Goal: Task Accomplishment & Management: Use online tool/utility

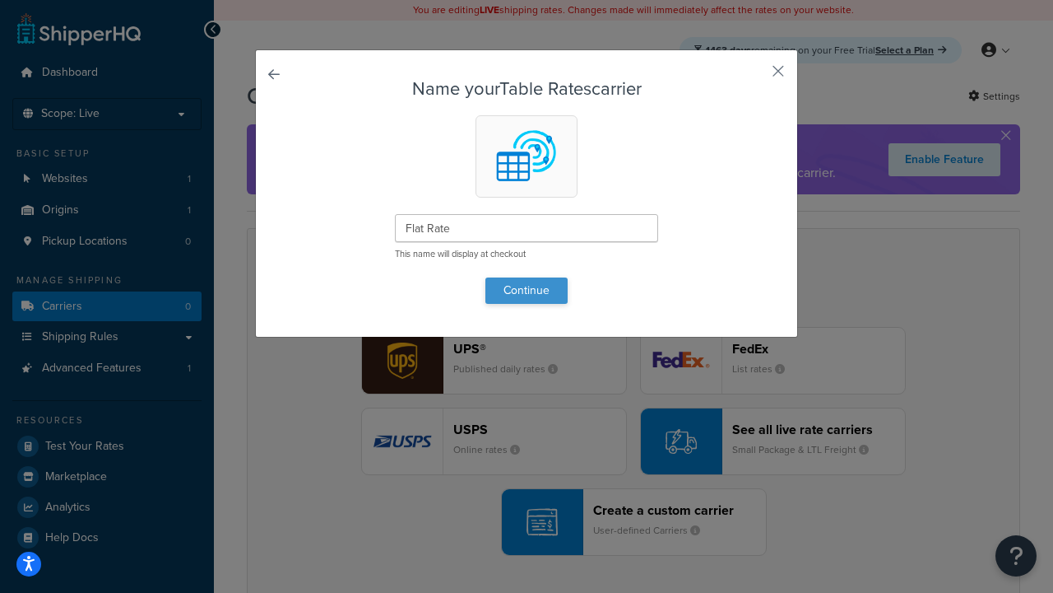
type input "Flat Rate"
click at [527, 290] on button "Continue" at bounding box center [527, 290] width 82 height 26
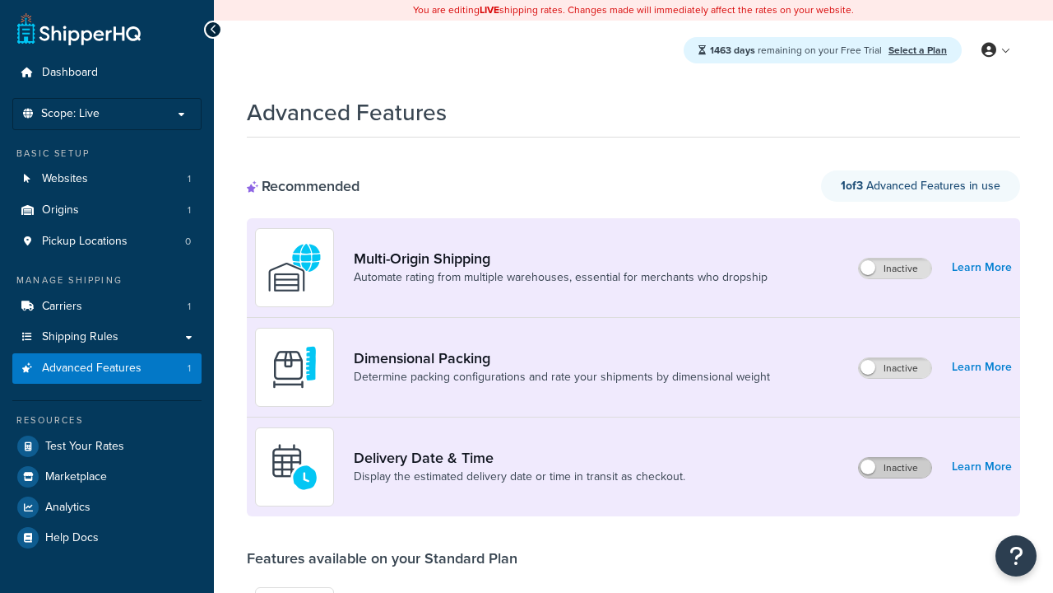
click at [895, 467] on label "Inactive" at bounding box center [895, 468] width 72 height 20
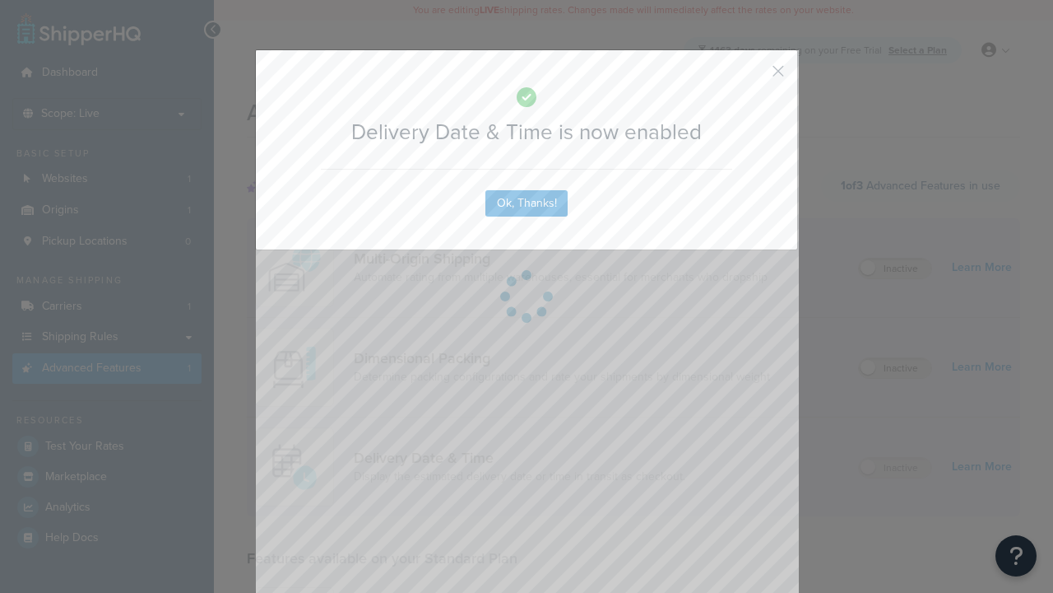
click at [754, 75] on button "button" at bounding box center [754, 77] width 4 height 4
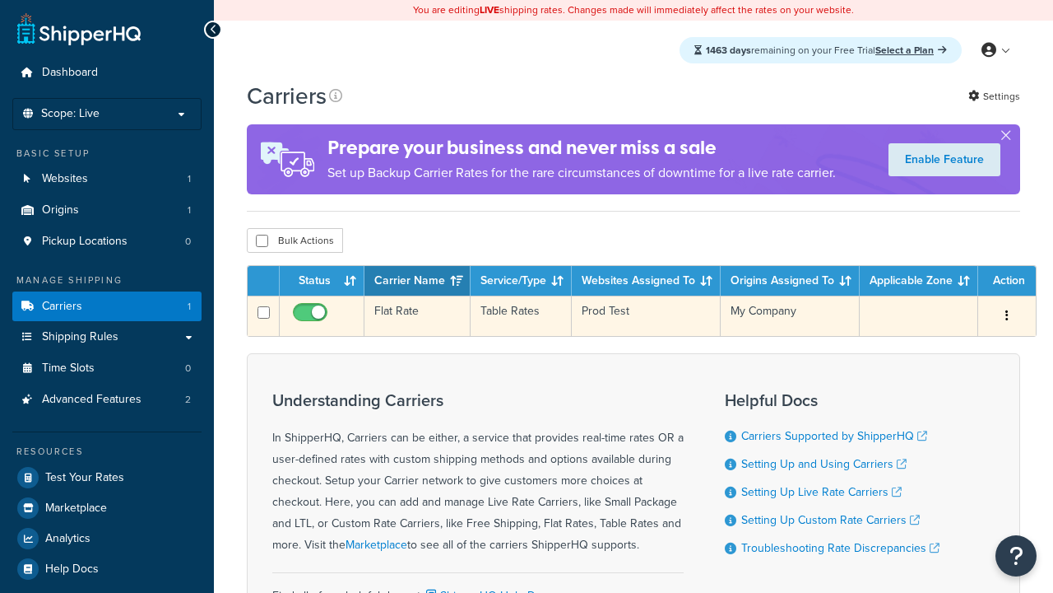
click at [417, 316] on td "Flat Rate" at bounding box center [418, 315] width 106 height 40
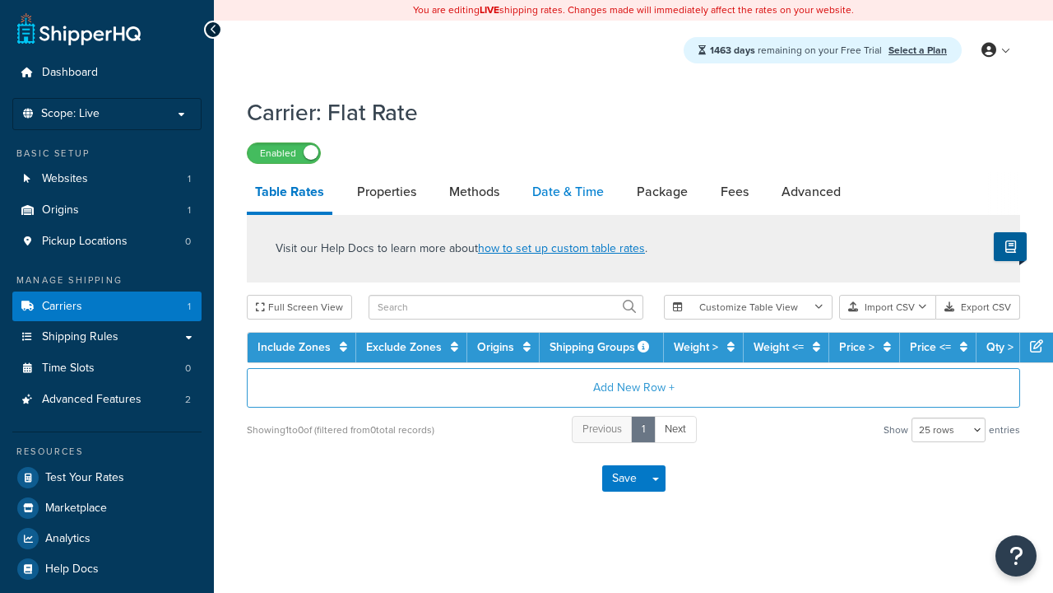
click at [568, 193] on link "Date & Time" at bounding box center [568, 192] width 88 height 40
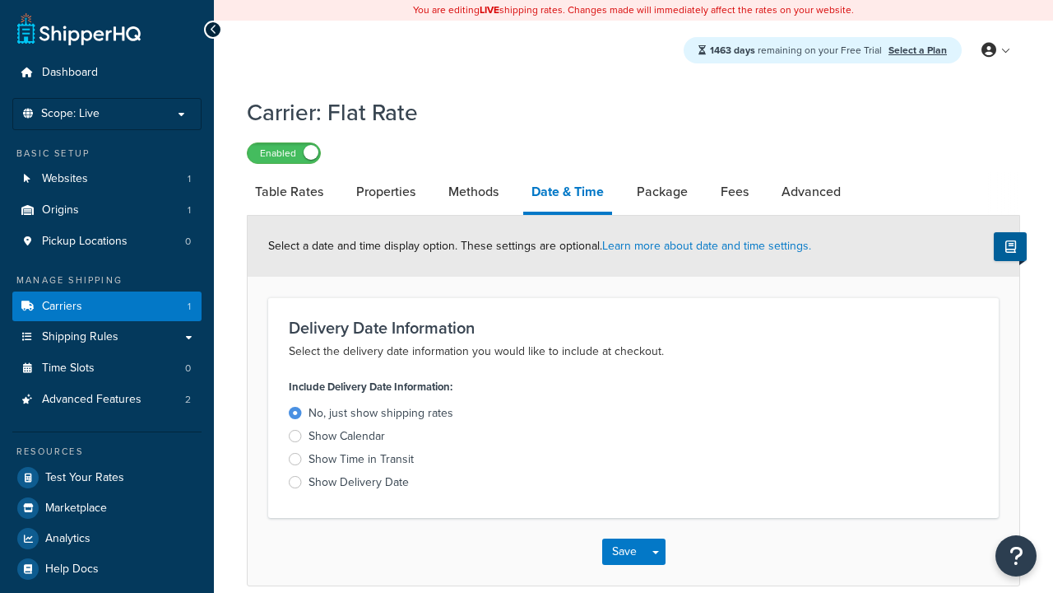
click at [361, 462] on div "Show Time in Transit" at bounding box center [361, 459] width 105 height 16
click at [0, 0] on input "Show Time in Transit" at bounding box center [0, 0] width 0 height 0
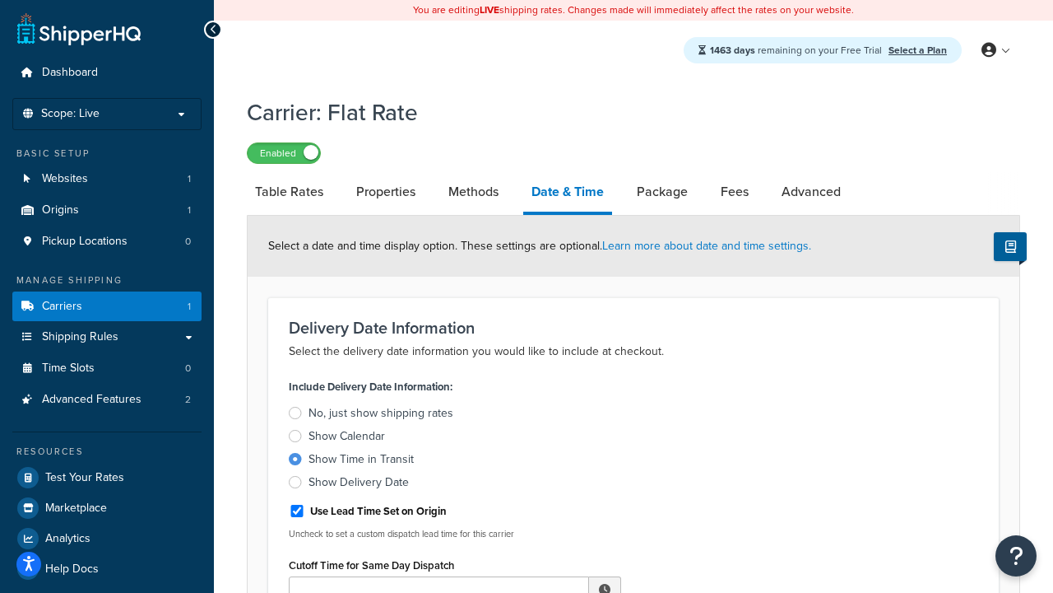
click at [361, 462] on div "Show Time in Transit" at bounding box center [361, 459] width 105 height 16
click at [0, 0] on input "Show Time in Transit" at bounding box center [0, 0] width 0 height 0
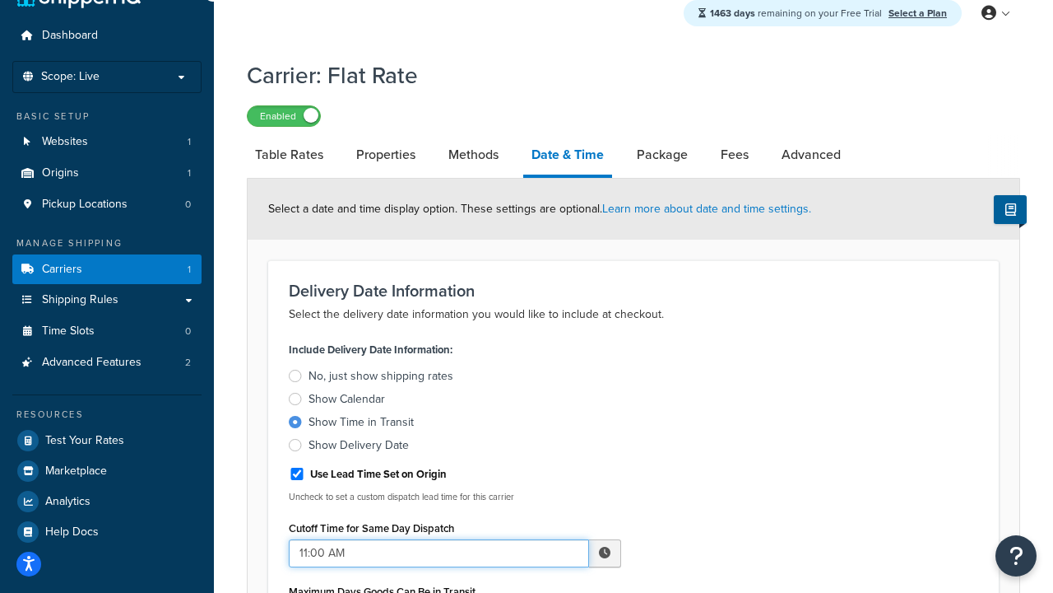
type input "11:00 AM"
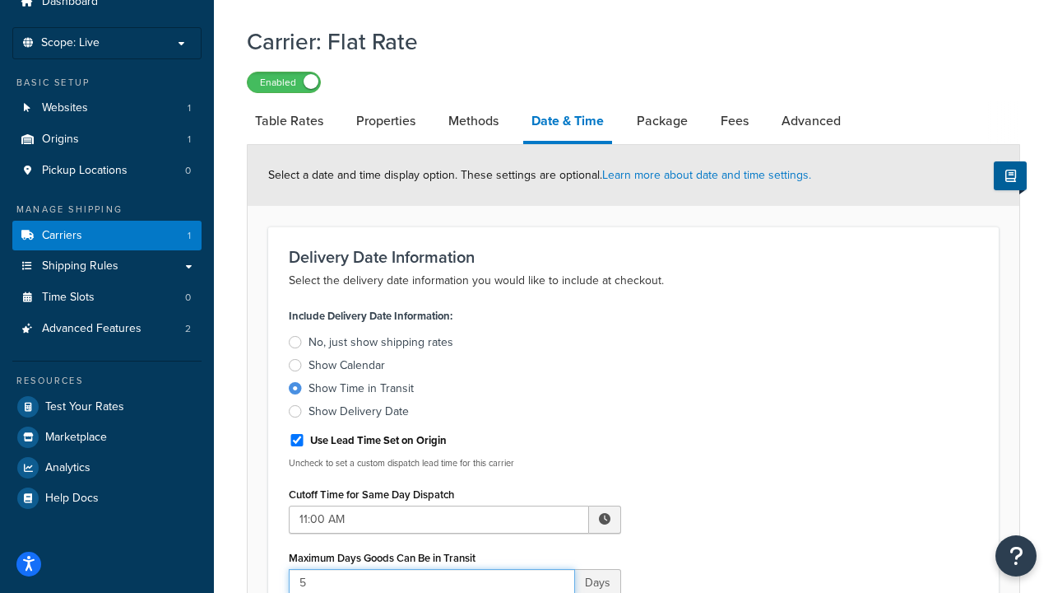
type input "5"
type input "Delivered on:"
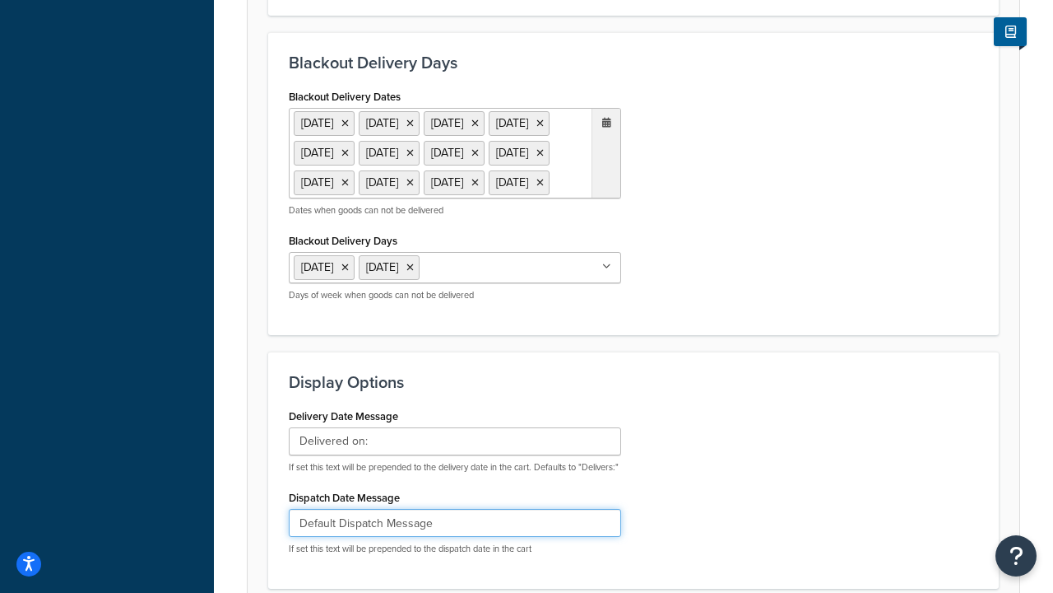
type input "Default Dispatch Message"
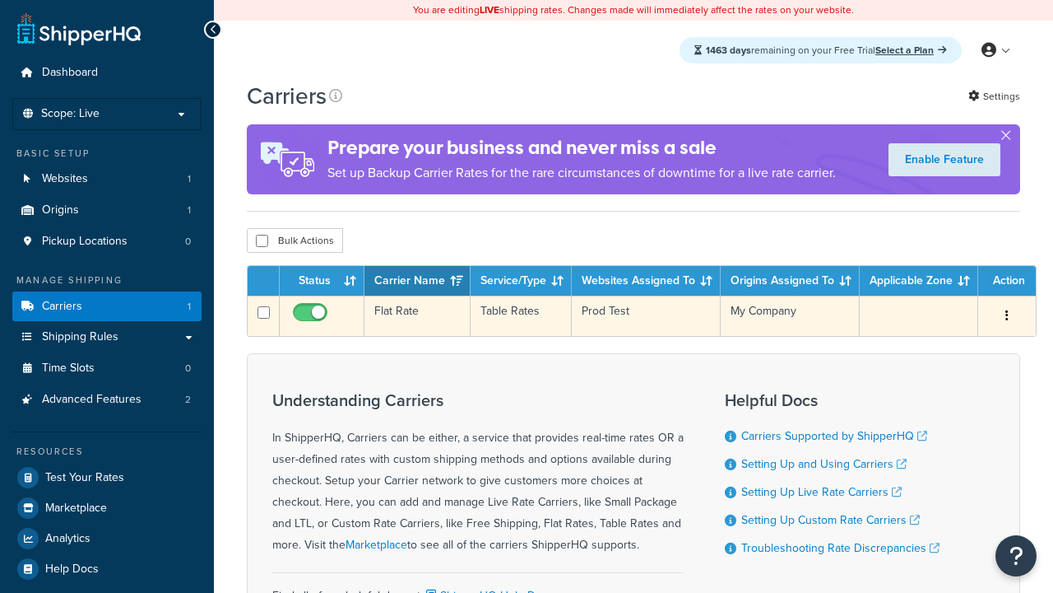
click at [417, 318] on td "Flat Rate" at bounding box center [418, 315] width 106 height 40
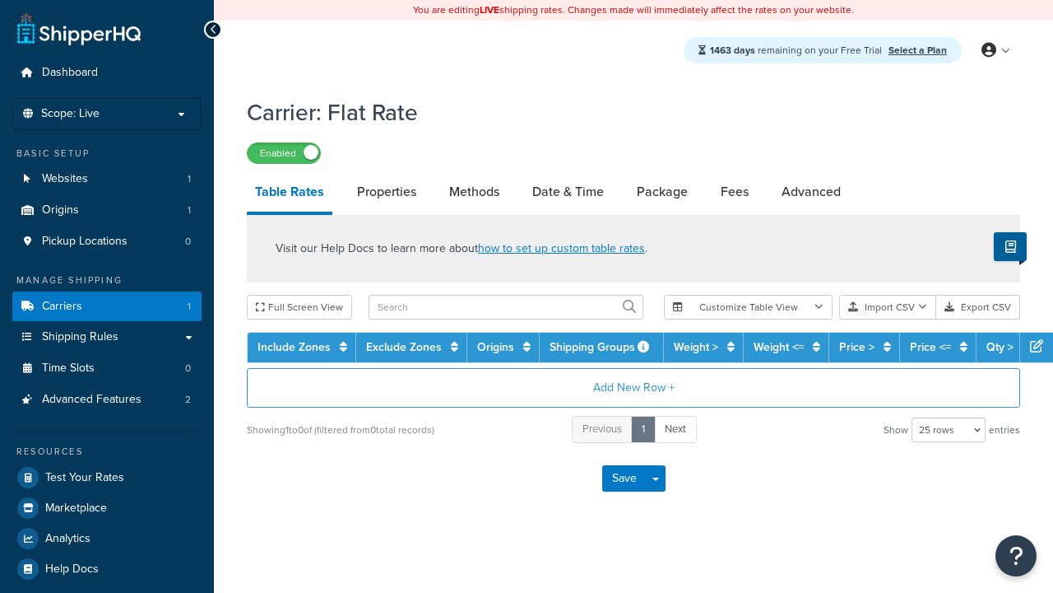
select select "25"
click at [568, 193] on link "Date & Time" at bounding box center [568, 192] width 88 height 40
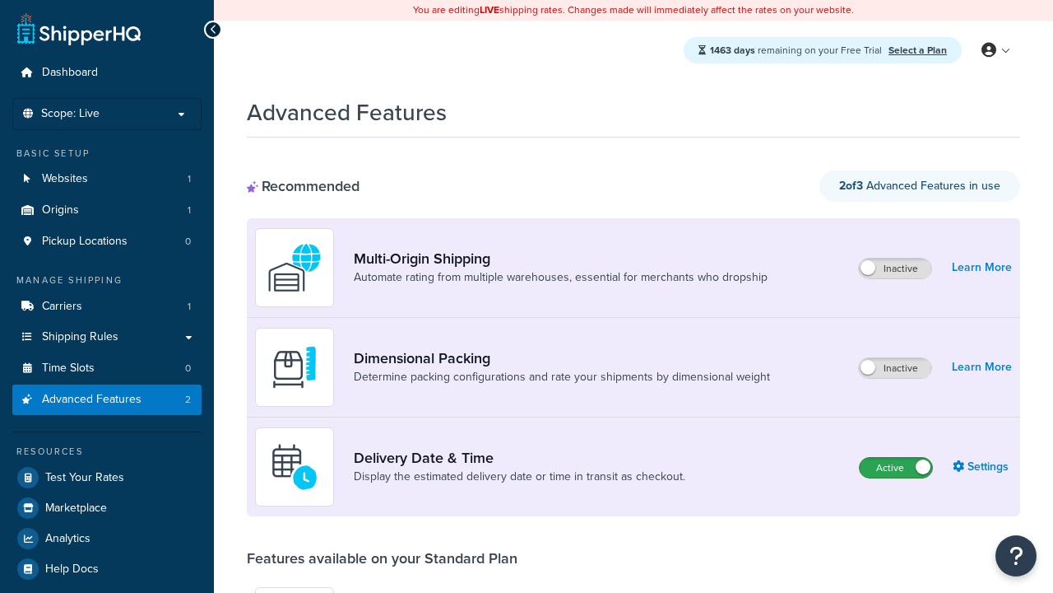
click at [896, 467] on label "Active" at bounding box center [896, 468] width 72 height 20
